Goal: Task Accomplishment & Management: Manage account settings

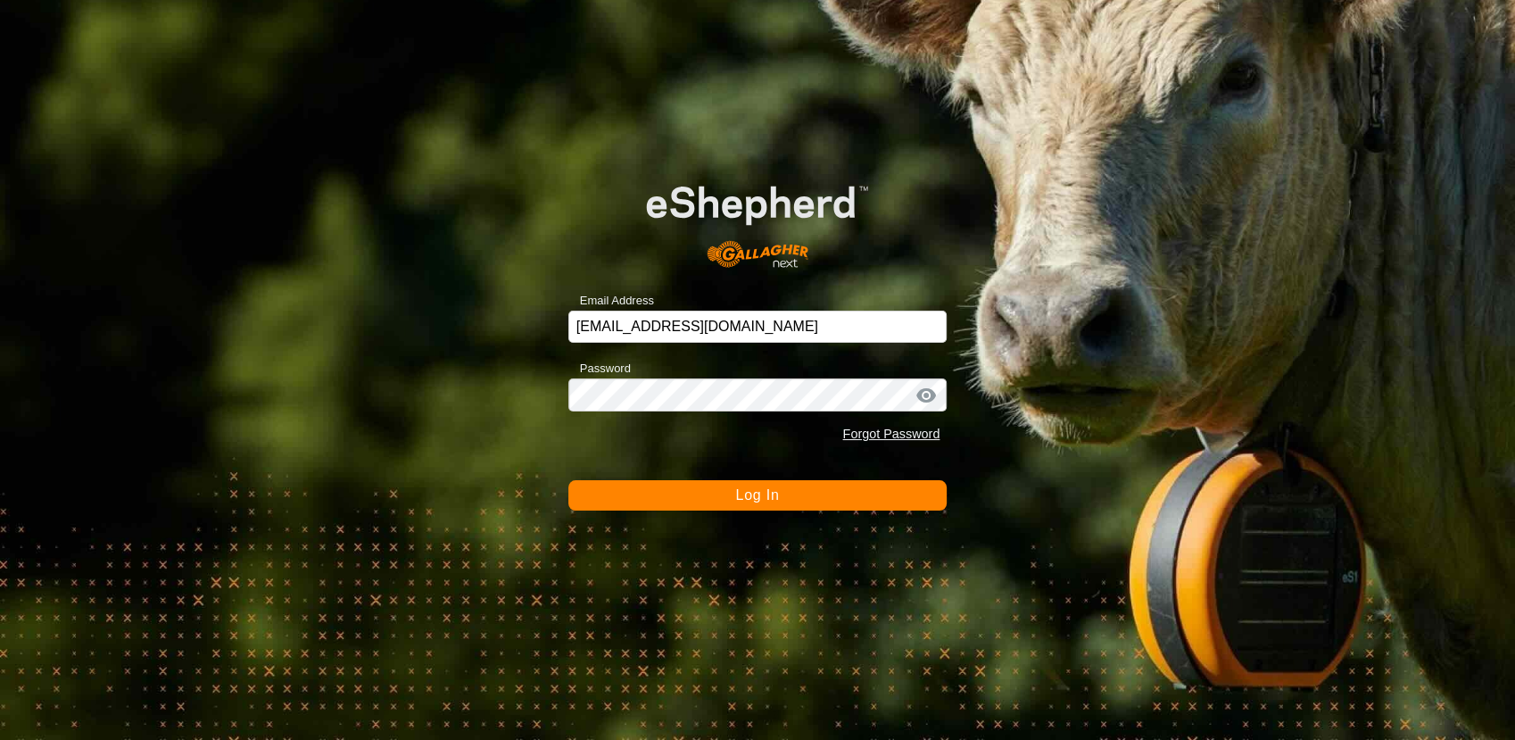
click at [768, 484] on button "Log In" at bounding box center [757, 495] width 379 height 30
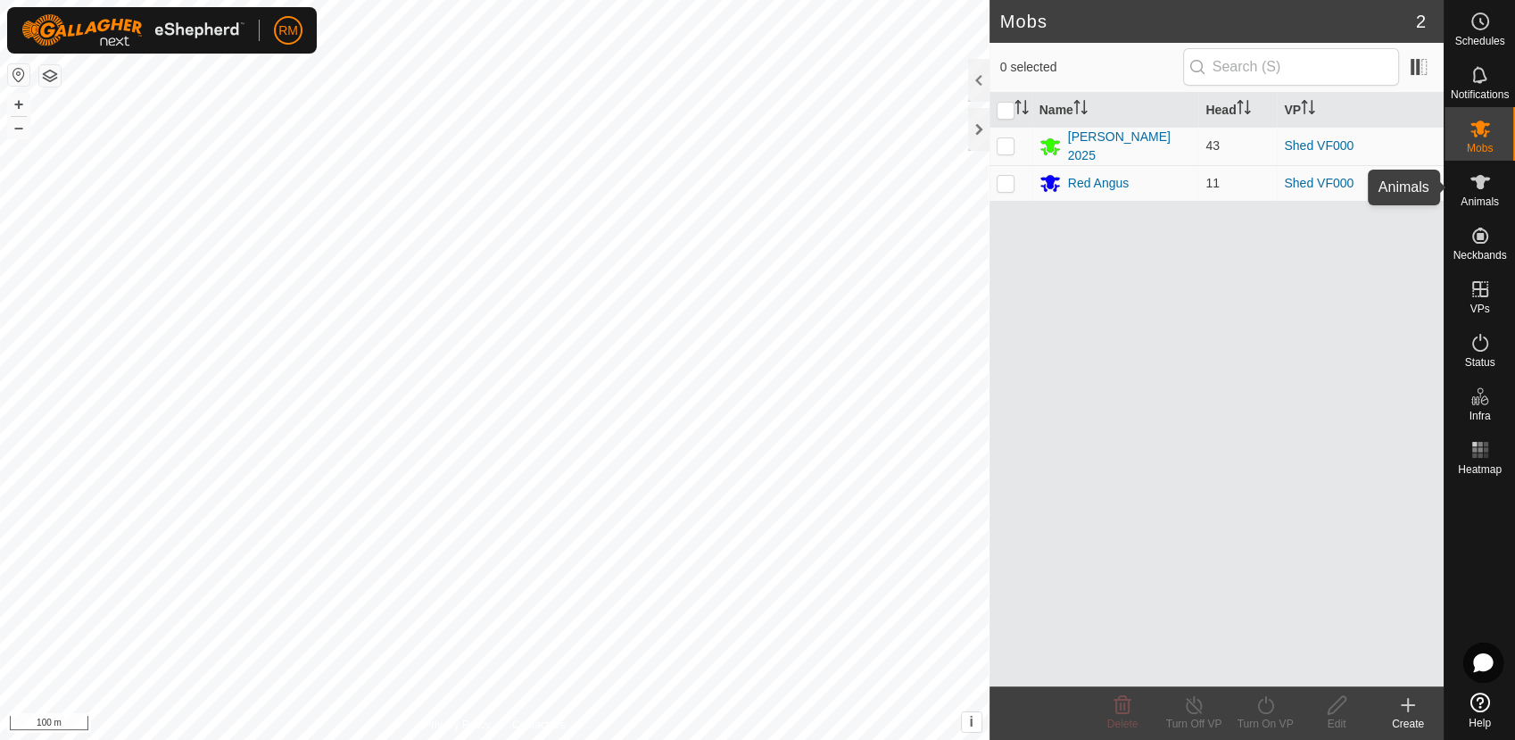
click at [1490, 188] on es-animals-svg-icon at bounding box center [1480, 182] width 32 height 29
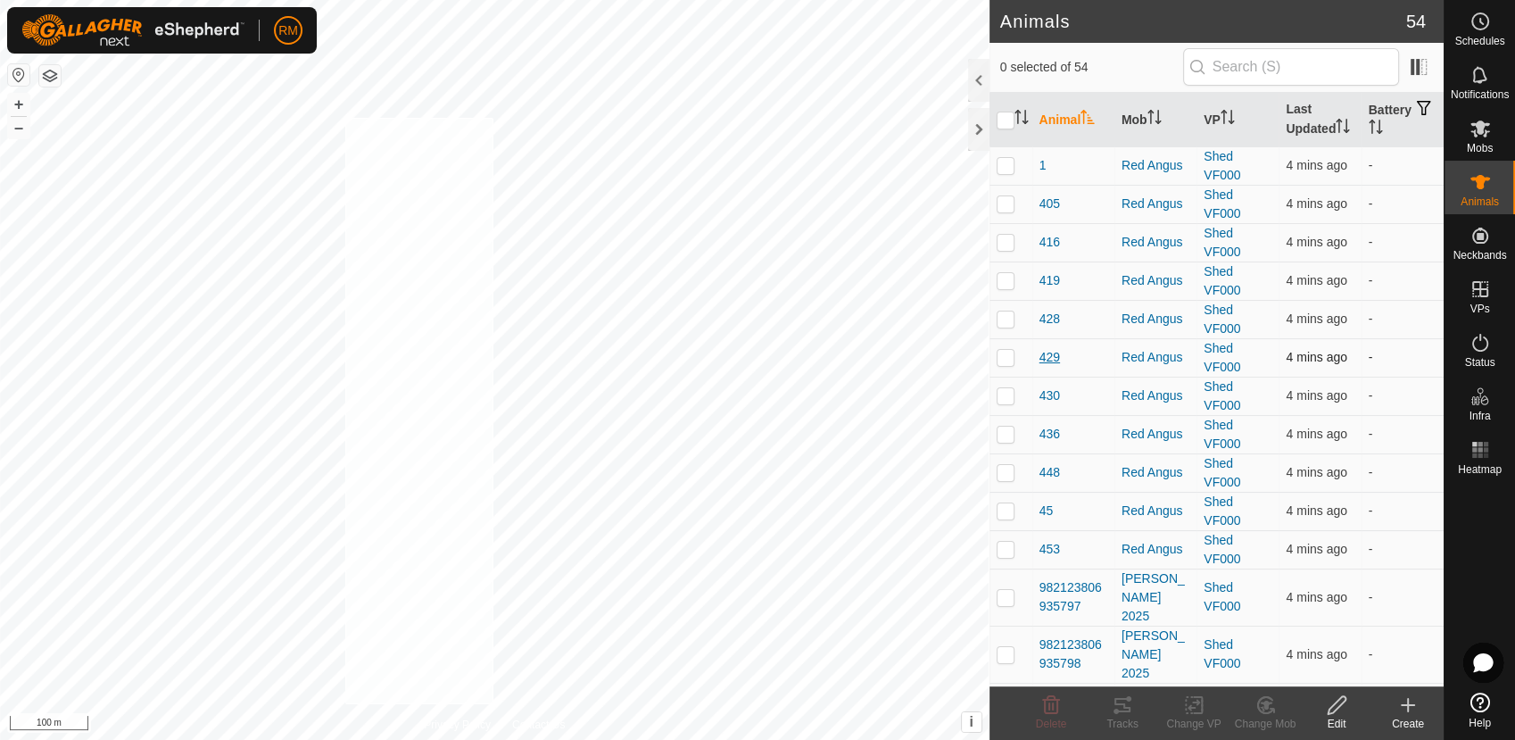
checkbox input "true"
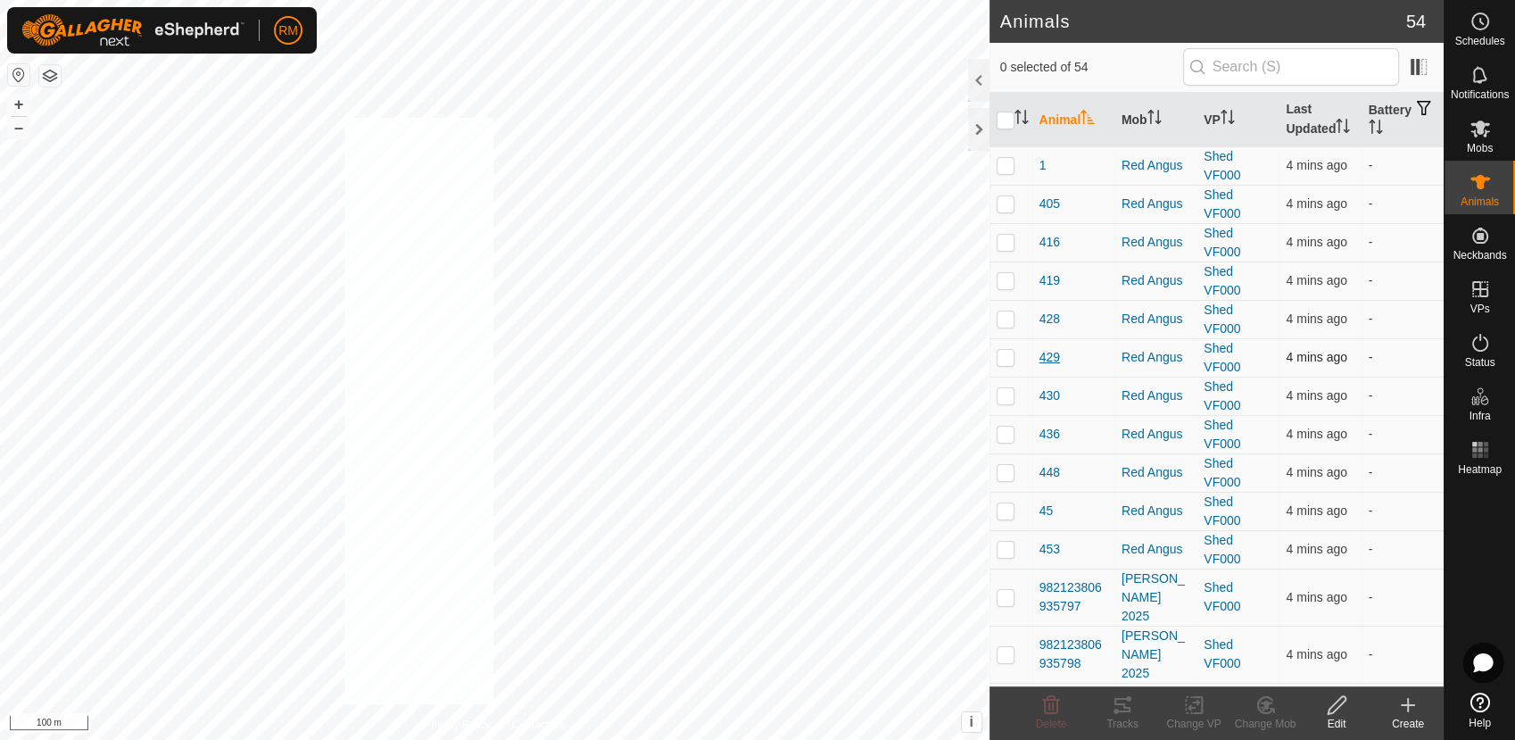
checkbox input "true"
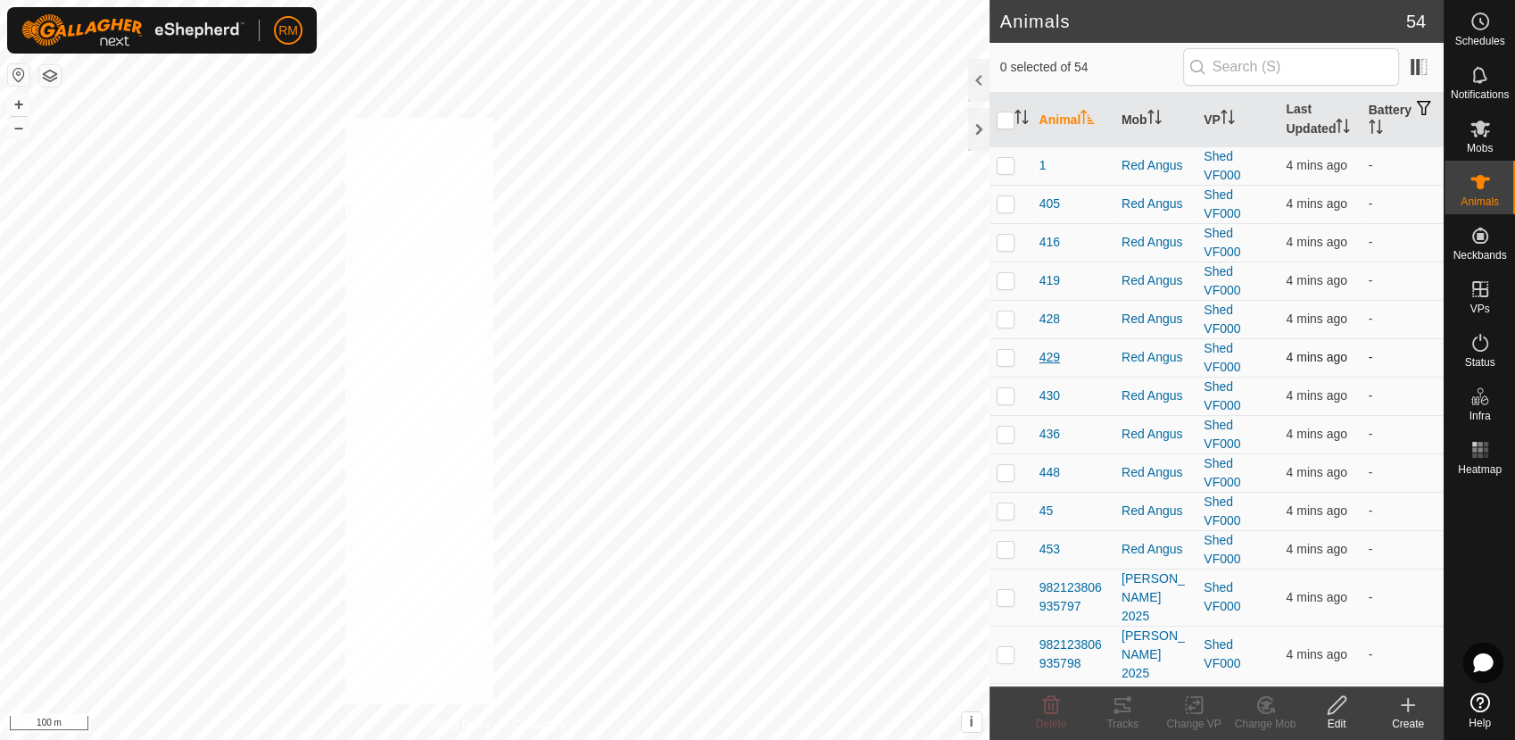
checkbox input "true"
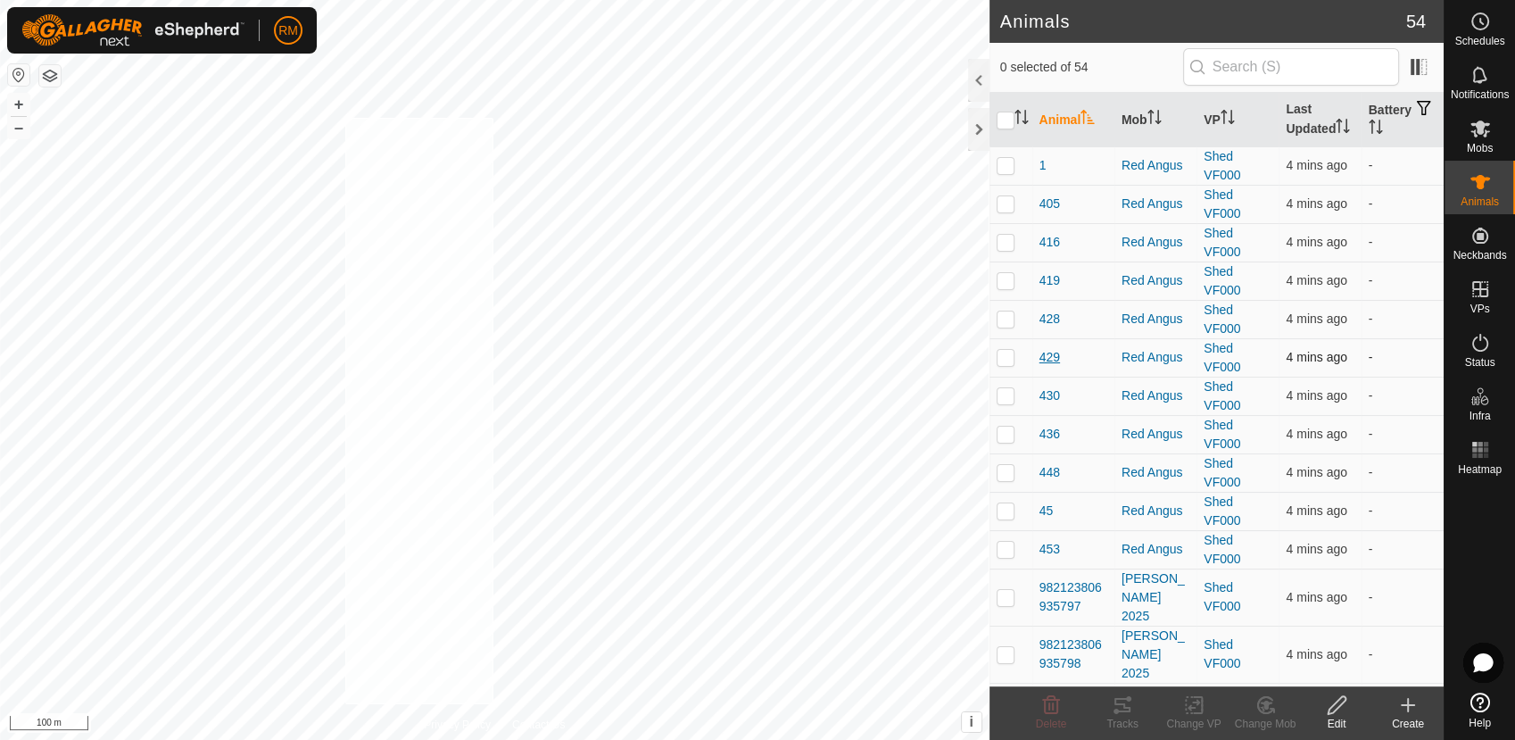
checkbox input "true"
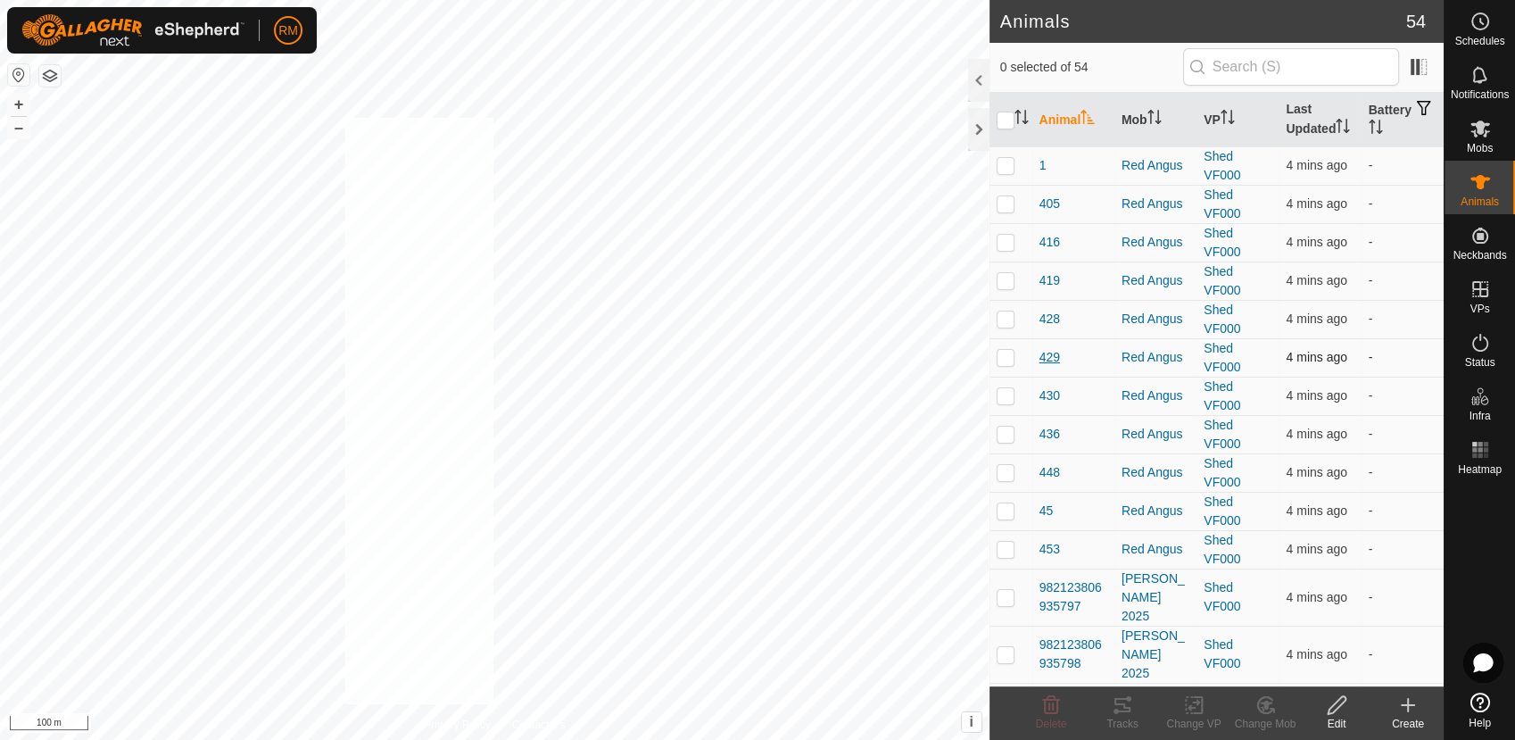
checkbox input "true"
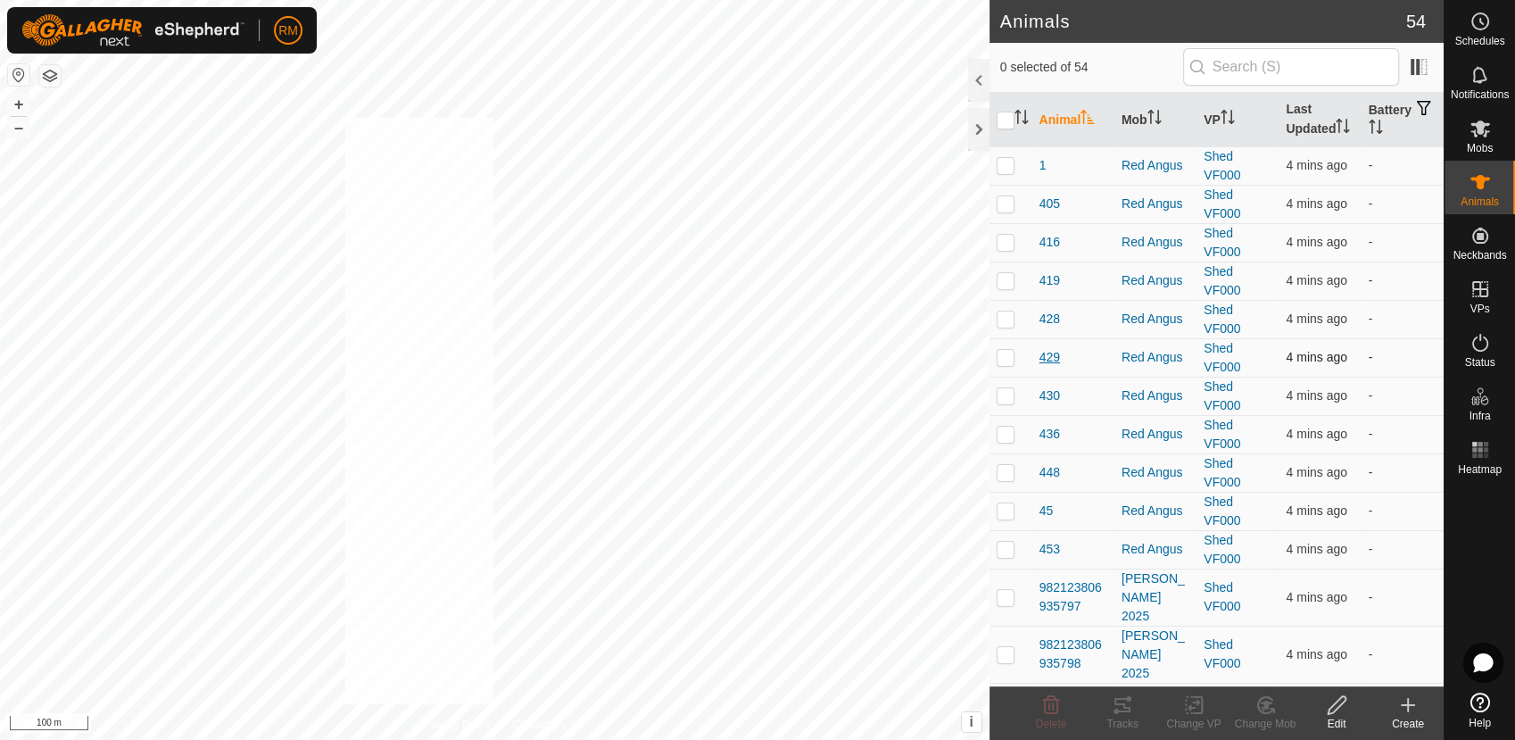
checkbox input "true"
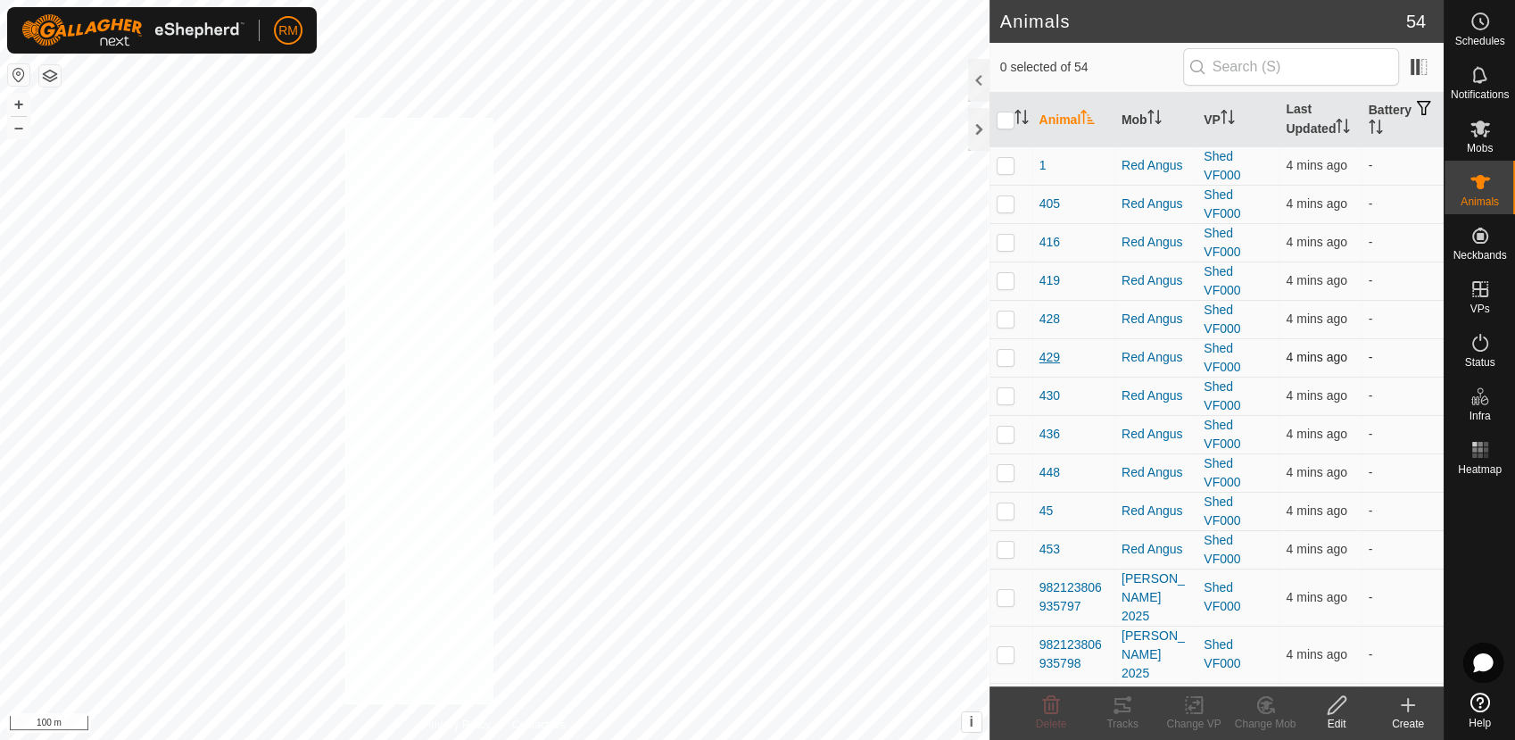
checkbox input "true"
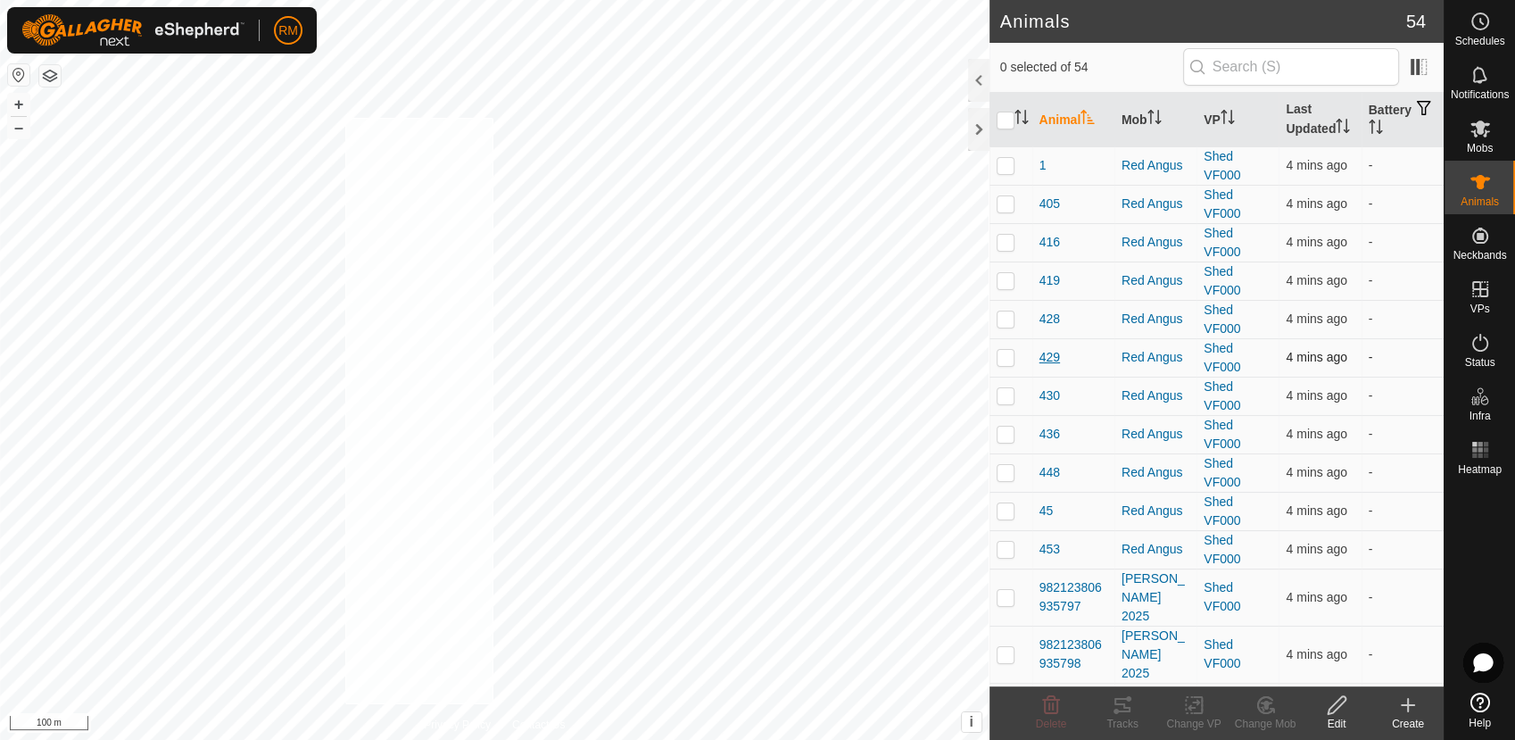
checkbox input "true"
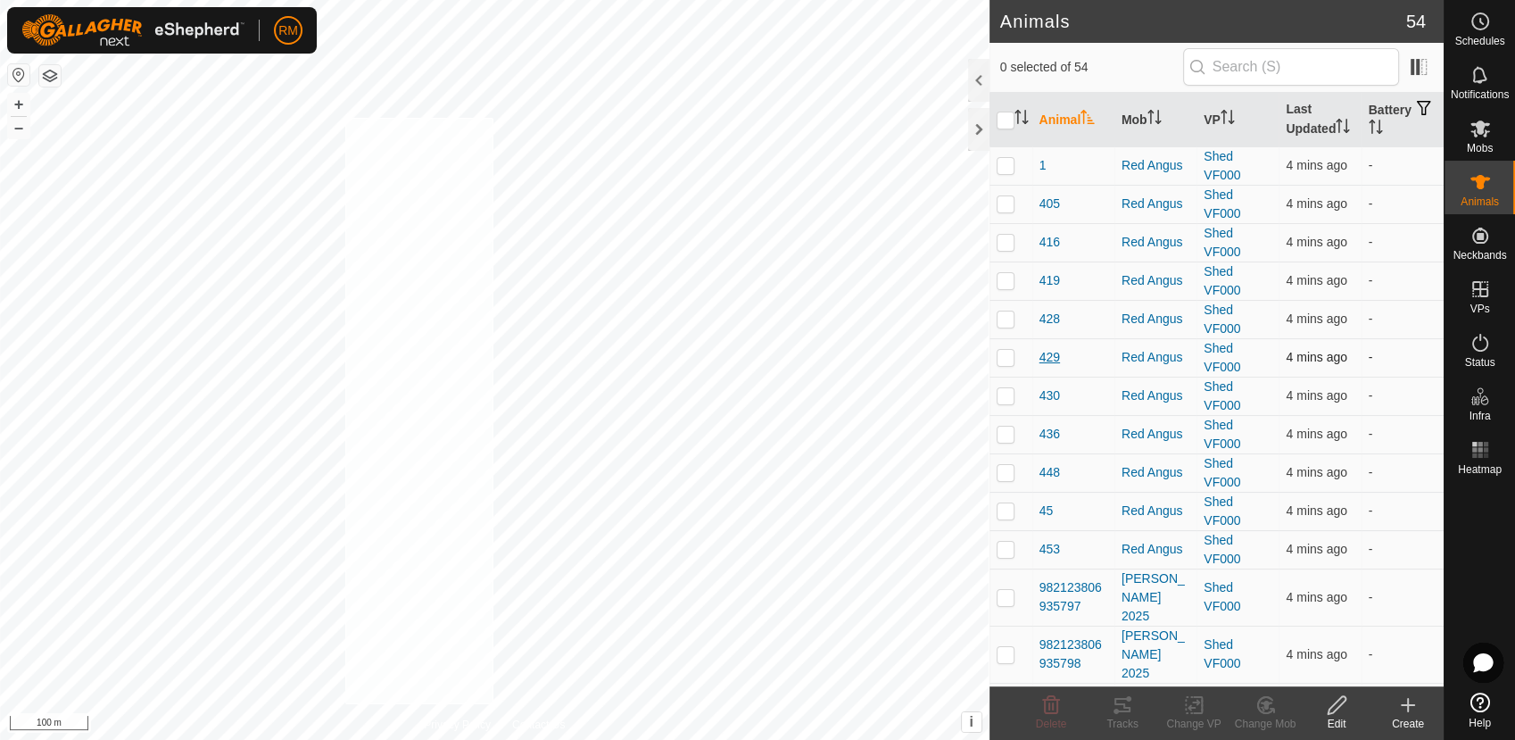
checkbox input "true"
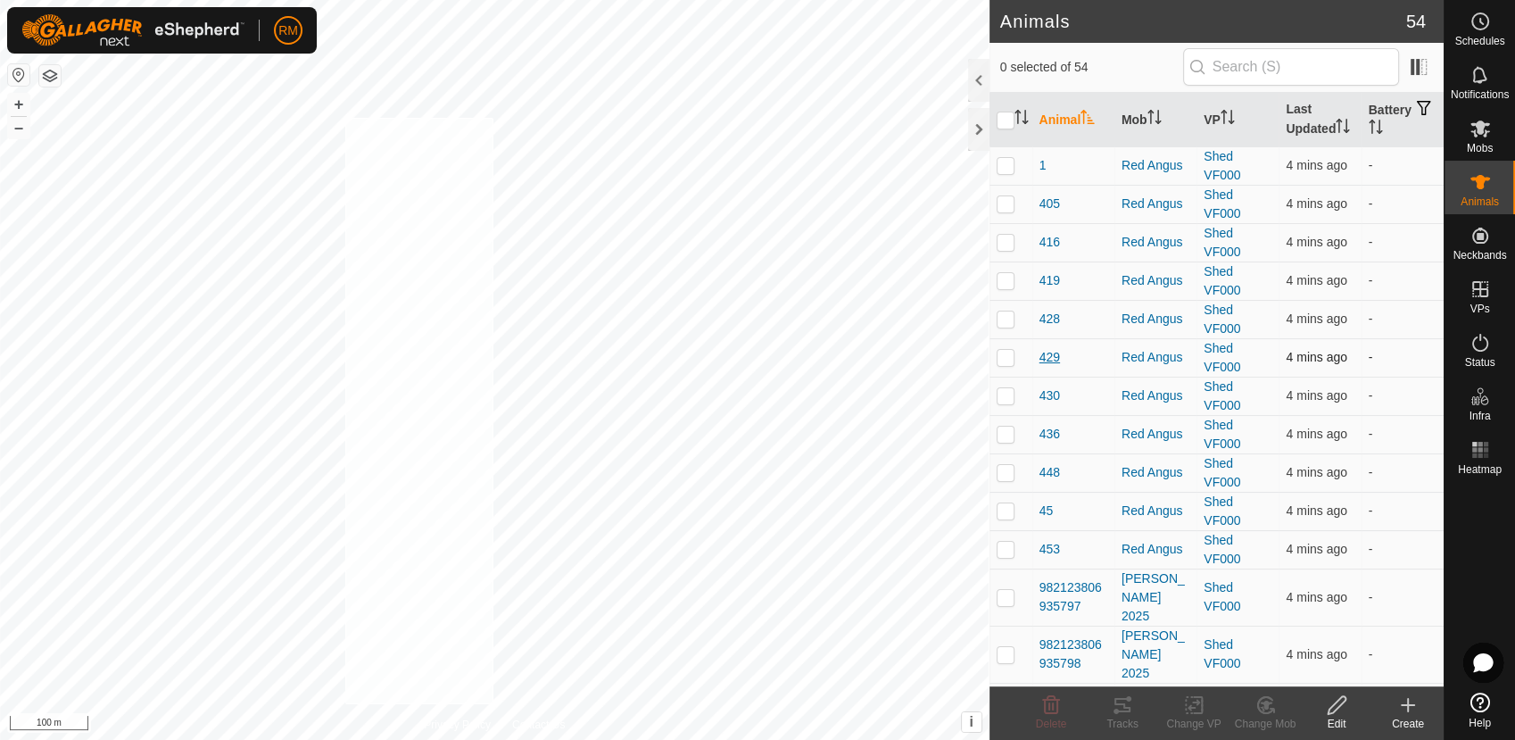
checkbox input "true"
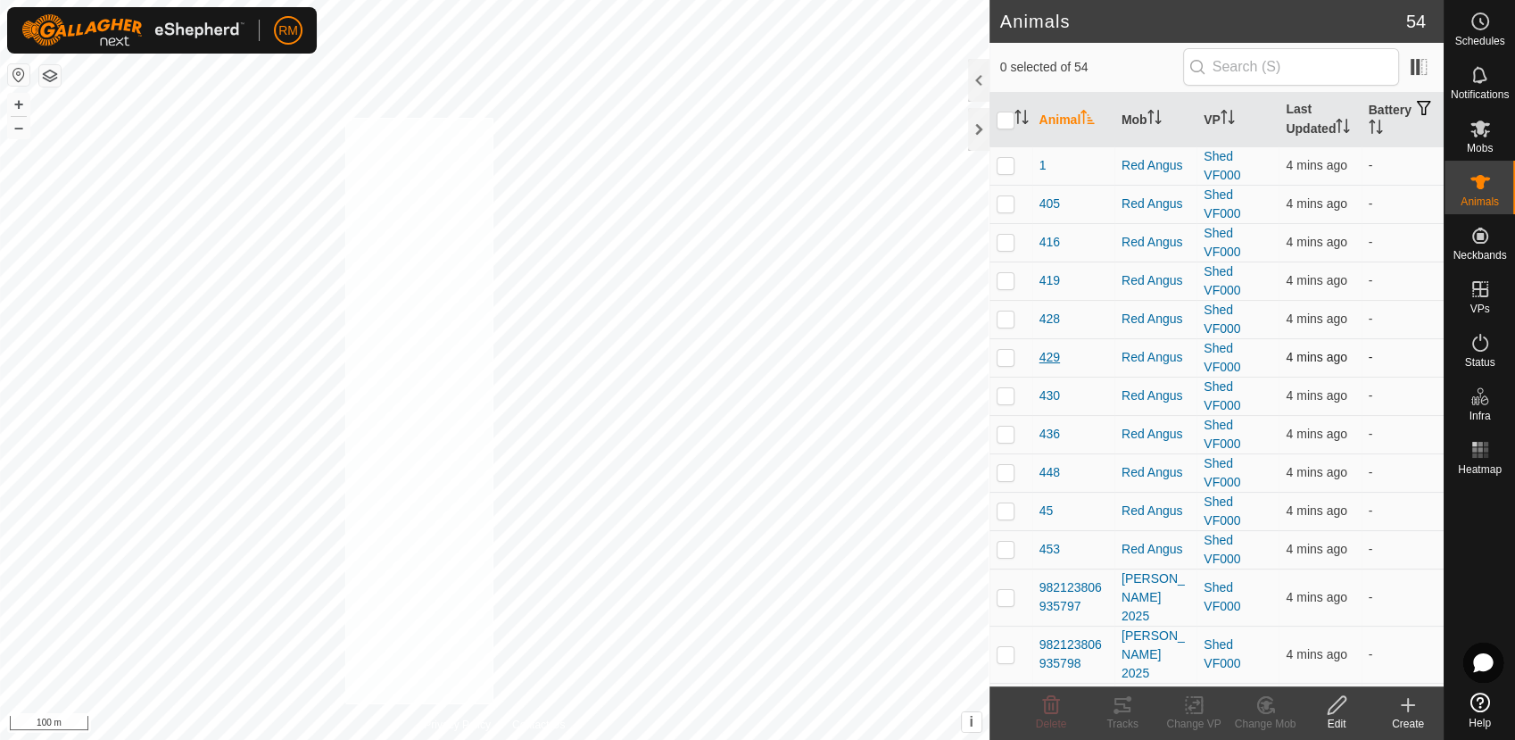
checkbox input "true"
